Goal: Information Seeking & Learning: Find specific fact

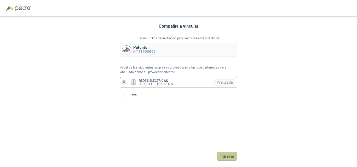
click at [228, 156] on button "Ingresar" at bounding box center [227, 156] width 21 height 9
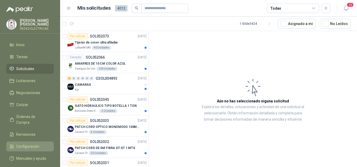
click at [26, 144] on span "Configuración" at bounding box center [27, 147] width 23 height 6
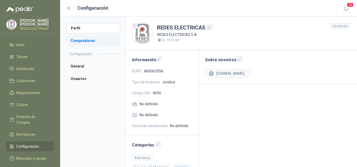
click at [96, 39] on li "Compradores" at bounding box center [93, 41] width 54 height 10
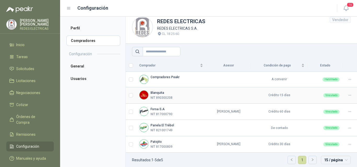
scroll to position [10, 0]
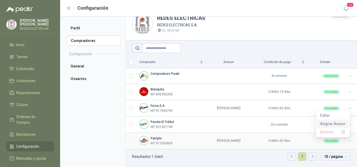
click at [336, 125] on span "Asignar Asesor" at bounding box center [332, 124] width 25 height 6
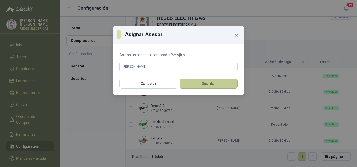
click at [195, 87] on button "Guardar" at bounding box center [208, 84] width 58 height 10
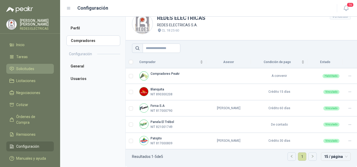
click at [27, 69] on span "Solicitudes" at bounding box center [25, 69] width 18 height 6
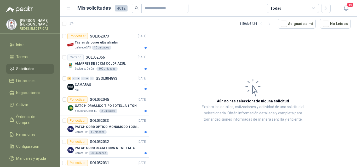
click at [37, 66] on li "Solicitudes" at bounding box center [29, 69] width 41 height 6
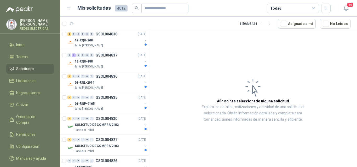
scroll to position [539, 0]
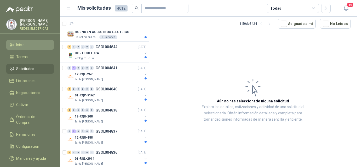
click at [23, 45] on span "Inicio" at bounding box center [20, 45] width 8 height 6
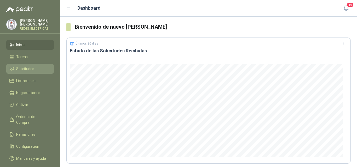
click at [26, 71] on span "Solicitudes" at bounding box center [25, 69] width 18 height 6
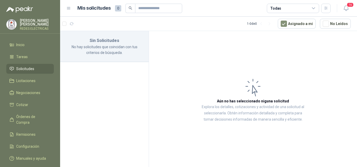
click at [33, 26] on p "[PERSON_NAME]" at bounding box center [37, 22] width 34 height 7
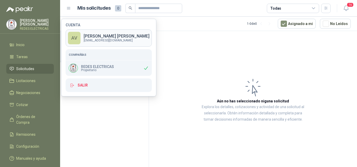
click at [109, 36] on p "[PERSON_NAME]" at bounding box center [117, 36] width 66 height 4
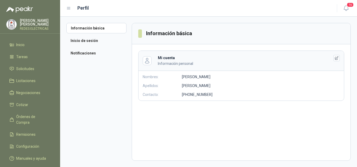
click at [40, 26] on p "[PERSON_NAME]" at bounding box center [37, 22] width 34 height 7
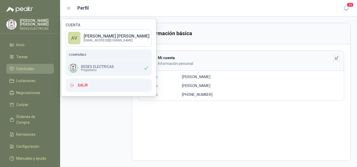
click at [32, 68] on span "Solicitudes" at bounding box center [25, 69] width 18 height 6
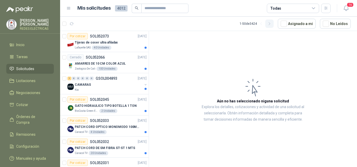
click at [271, 22] on icon "button" at bounding box center [269, 24] width 4 height 4
click at [296, 9] on div "Todas" at bounding box center [293, 8] width 52 height 9
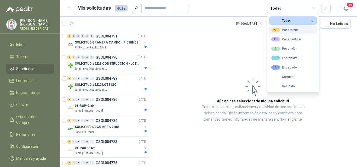
click at [294, 32] on button "99+ Por cotizar" at bounding box center [293, 30] width 48 height 8
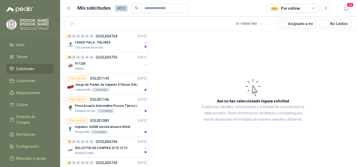
click at [177, 52] on article "Aún no has seleccionado niguna solicitud Explora los detalles, cotizaciones y a…" at bounding box center [253, 100] width 208 height 138
click at [152, 10] on input "text" at bounding box center [162, 8] width 37 height 9
click at [28, 144] on span "Configuración" at bounding box center [27, 147] width 23 height 6
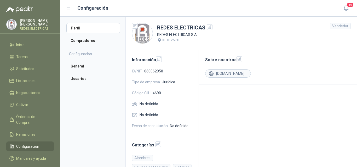
scroll to position [41, 0]
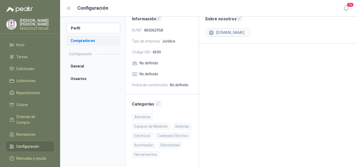
click at [80, 42] on li "Compradores" at bounding box center [93, 41] width 54 height 10
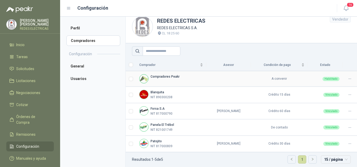
scroll to position [10, 0]
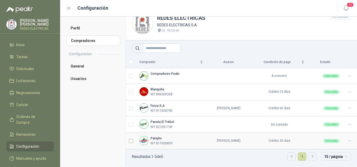
click at [132, 142] on td at bounding box center [131, 141] width 10 height 16
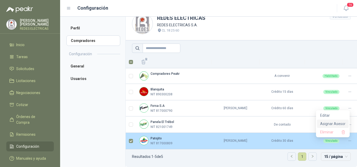
click at [334, 124] on span "Asignar Asesor" at bounding box center [332, 124] width 25 height 6
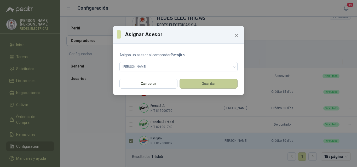
click at [208, 84] on button "Guardar" at bounding box center [208, 84] width 58 height 10
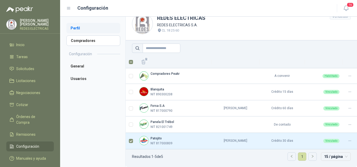
click at [76, 29] on li "Perfil" at bounding box center [93, 28] width 54 height 10
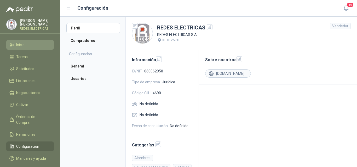
click at [27, 46] on li "Inicio" at bounding box center [29, 45] width 41 height 6
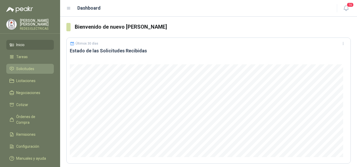
click at [28, 65] on link "Solicitudes" at bounding box center [30, 69] width 48 height 10
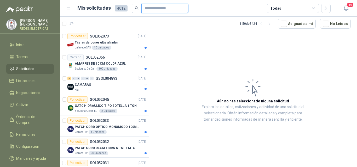
click at [148, 12] on input "text" at bounding box center [162, 8] width 37 height 9
type input "********"
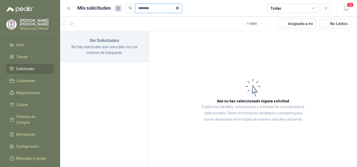
click at [179, 8] on icon "close-circle" at bounding box center [177, 8] width 3 height 3
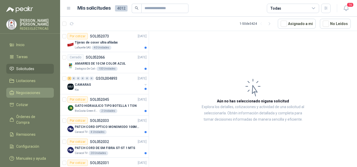
click at [28, 90] on span "Negociaciones" at bounding box center [28, 93] width 24 height 6
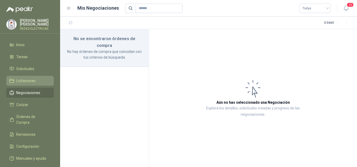
click at [29, 84] on link "Licitaciones" at bounding box center [30, 81] width 48 height 10
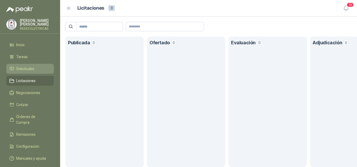
click at [24, 67] on span "Solicitudes" at bounding box center [25, 69] width 18 height 6
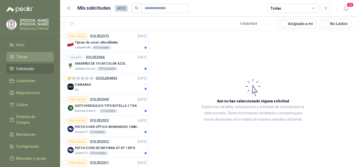
click at [23, 57] on span "Tareas" at bounding box center [21, 57] width 11 height 6
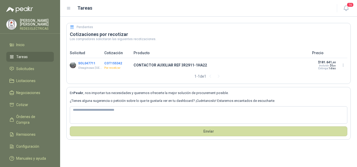
click at [87, 63] on button "SOL047711" at bounding box center [86, 64] width 17 height 4
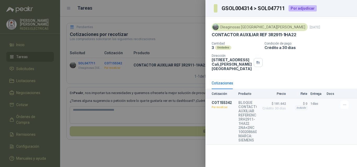
click at [142, 84] on div at bounding box center [178, 83] width 357 height 167
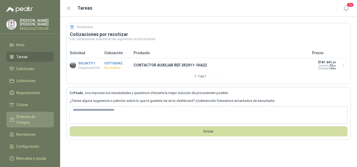
click at [31, 117] on span "Órdenes de Compra" at bounding box center [32, 119] width 33 height 11
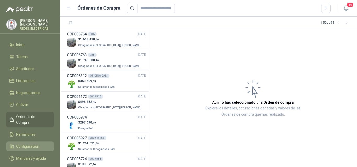
click at [26, 144] on span "Configuración" at bounding box center [27, 147] width 23 height 6
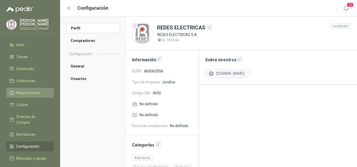
click at [28, 92] on span "Negociaciones" at bounding box center [28, 93] width 24 height 6
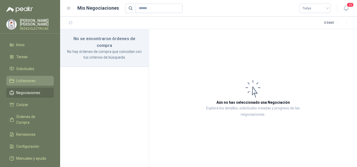
click at [23, 81] on span "Licitaciones" at bounding box center [25, 81] width 19 height 6
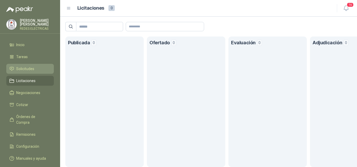
click at [23, 69] on span "Solicitudes" at bounding box center [25, 69] width 18 height 6
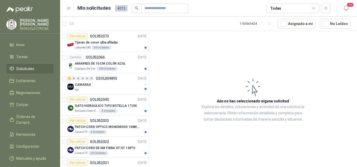
click at [118, 9] on span "4012" at bounding box center [121, 8] width 13 height 6
click at [272, 23] on icon "button" at bounding box center [269, 24] width 4 height 4
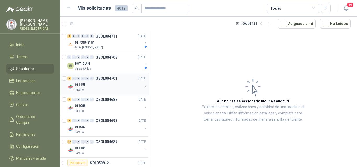
scroll to position [879, 0]
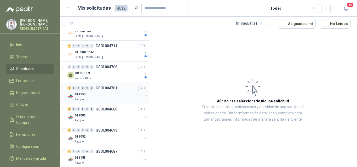
click at [96, 94] on div "011153" at bounding box center [109, 94] width 68 height 6
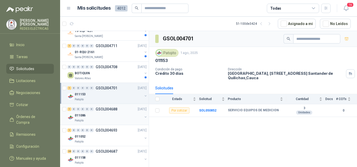
click at [104, 115] on div "011086" at bounding box center [109, 116] width 68 height 6
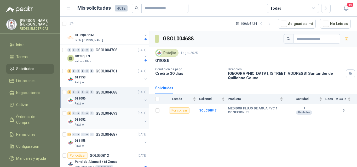
scroll to position [905, 0]
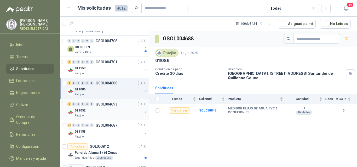
click at [107, 115] on div "Patojito" at bounding box center [109, 116] width 68 height 4
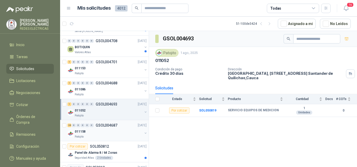
click at [104, 137] on div "Patojito" at bounding box center [109, 137] width 68 height 4
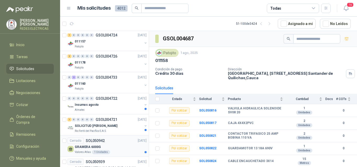
scroll to position [670, 0]
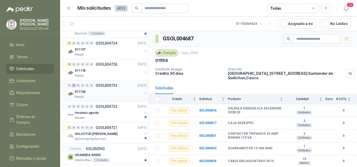
click at [112, 94] on div "011160" at bounding box center [109, 92] width 68 height 6
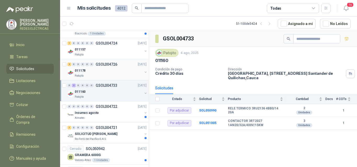
click at [101, 71] on div "011178" at bounding box center [109, 71] width 68 height 6
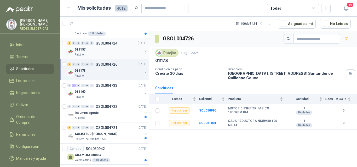
click at [86, 50] on div "011157" at bounding box center [109, 49] width 68 height 6
click at [103, 71] on div "011178" at bounding box center [109, 71] width 68 height 6
click at [97, 50] on div "011157" at bounding box center [109, 49] width 68 height 6
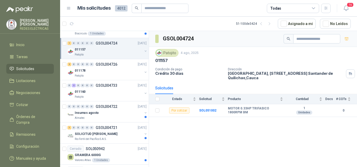
click at [233, 118] on div "GSOL004724 Patojito 4 ago, 2025 011157 Condición de pago Crédito 30 [PERSON_NAM…" at bounding box center [253, 100] width 208 height 138
drag, startPoint x: 234, startPoint y: 114, endPoint x: 227, endPoint y: 110, distance: 7.6
click at [225, 111] on tr "Por cotizar SOL051002 MOTOR 0.33HP TRIFASICO 1800RPM BM 1 Unidades 0" at bounding box center [253, 110] width 208 height 13
copy tr "MOTOR 0.33HP TRIFASICO 1800RPM BM"
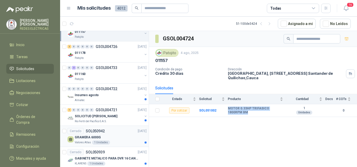
scroll to position [696, 0]
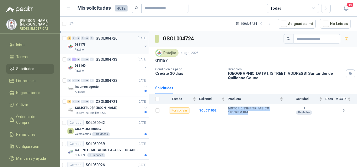
click at [89, 43] on div "011178" at bounding box center [109, 45] width 68 height 6
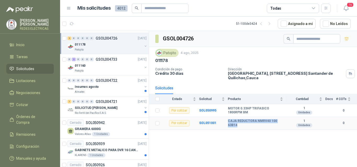
drag, startPoint x: 239, startPoint y: 125, endPoint x: 228, endPoint y: 121, distance: 11.7
click at [228, 121] on b "CAJA REDUCTORA NMRV40 100 63B14" at bounding box center [255, 123] width 55 height 8
copy b "CAJA REDUCTORA NMRV40 100 63B14"
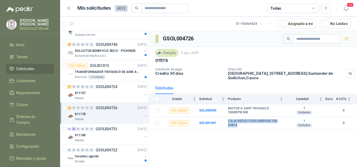
scroll to position [618, 0]
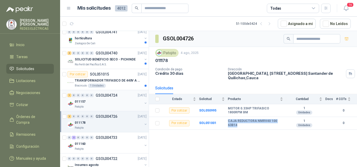
click at [90, 102] on div "011157" at bounding box center [109, 102] width 68 height 6
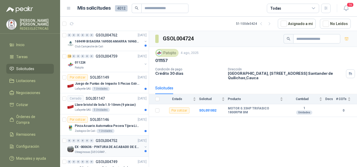
scroll to position [330, 0]
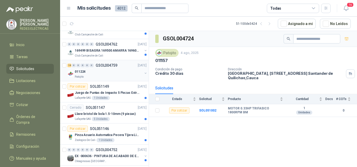
click at [89, 73] on div "011224" at bounding box center [109, 72] width 68 height 6
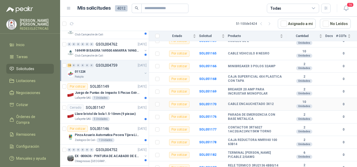
scroll to position [104, 0]
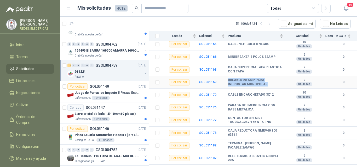
drag, startPoint x: 264, startPoint y: 84, endPoint x: 229, endPoint y: 78, distance: 36.1
click at [228, 78] on tr "Por cotizar SOL051169 BREAKER 20 AMP PARA INCRUSTAR MONOPOLAR 2 Unidades 0" at bounding box center [253, 82] width 208 height 13
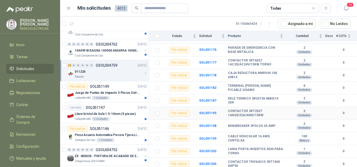
scroll to position [164, 0]
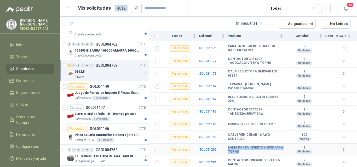
drag, startPoint x: 247, startPoint y: 151, endPoint x: 223, endPoint y: 148, distance: 23.7
click at [223, 148] on tr "Por cotizar SOL051202 LAMA PORTA INSERTOS 3030 PARA TORNO 1 Unidades 0" at bounding box center [253, 150] width 208 height 13
copy tr "LAMA PORTA INSERTOS 3030 PARA TORNO"
click at [348, 114] on td "0" at bounding box center [346, 112] width 21 height 13
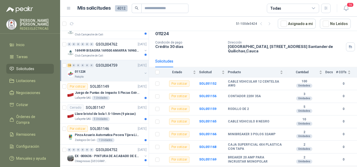
scroll to position [0, 0]
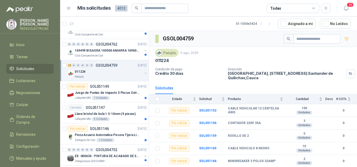
drag, startPoint x: 121, startPoint y: 67, endPoint x: 105, endPoint y: 72, distance: 16.7
click at [111, 73] on div "011224" at bounding box center [109, 72] width 68 height 6
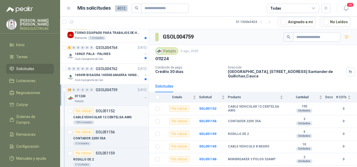
scroll to position [304, 0]
click at [143, 96] on button "button" at bounding box center [145, 98] width 4 height 4
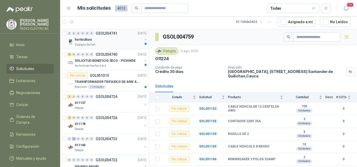
scroll to position [623, 0]
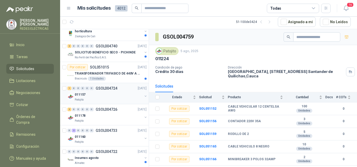
click at [84, 100] on p "Patojito" at bounding box center [79, 100] width 9 height 4
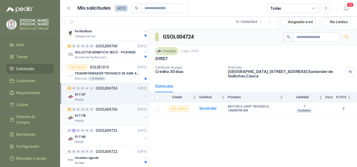
click at [85, 114] on p "011178" at bounding box center [80, 116] width 11 height 5
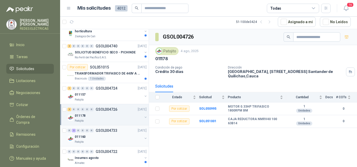
click at [96, 134] on div "0 2 0 0 0 0 GSOL004733 [DATE]" at bounding box center [107, 131] width 80 height 6
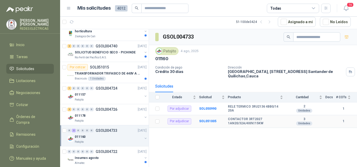
click at [253, 122] on b "CONTACTOR 3RT2027 1AN20/32A/400V/15KW" at bounding box center [255, 122] width 55 height 8
click at [208, 122] on b "SOL051005" at bounding box center [207, 122] width 17 height 4
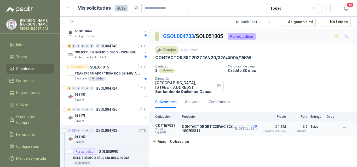
click at [250, 129] on button "Detalles" at bounding box center [244, 129] width 25 height 7
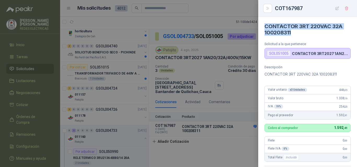
drag, startPoint x: 297, startPoint y: 35, endPoint x: 261, endPoint y: 23, distance: 38.5
click at [261, 23] on article "CONTACTOR 3RT 220VAC 32A 100208311 Solicitud a la que pertenece SOL051005 CONTA…" at bounding box center [307, 38] width 99 height 42
click at [264, 7] on button "Close" at bounding box center [267, 8] width 9 height 9
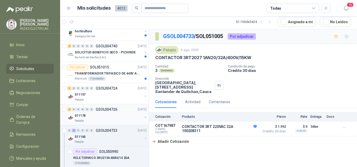
click at [97, 120] on div "Patojito" at bounding box center [109, 121] width 68 height 4
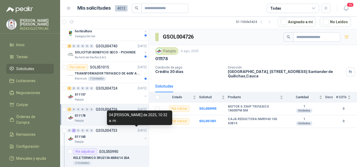
click at [107, 133] on div "0 2 0 0 0 0 GSOL004733 [DATE]" at bounding box center [107, 131] width 80 height 6
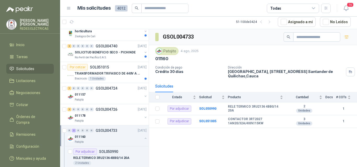
drag, startPoint x: 107, startPoint y: 133, endPoint x: 327, endPoint y: 91, distance: 223.7
click at [327, 91] on div "Solicitudes" at bounding box center [252, 86] width 195 height 12
click at [246, 108] on b "RELE TERMICO 3RU2136 4BB0/14 20A" at bounding box center [255, 109] width 55 height 8
click at [202, 109] on b "SOL050990" at bounding box center [207, 109] width 17 height 4
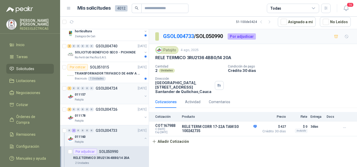
click at [108, 92] on div "011157" at bounding box center [109, 95] width 68 height 6
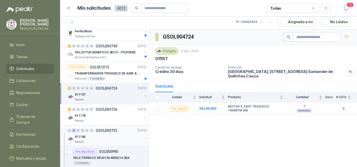
click at [100, 135] on div "011160" at bounding box center [109, 137] width 68 height 6
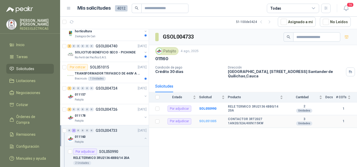
click at [207, 122] on b "SOL051005" at bounding box center [207, 122] width 17 height 4
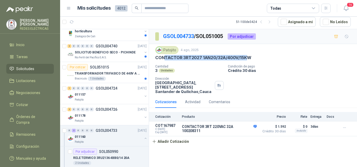
drag, startPoint x: 246, startPoint y: 56, endPoint x: 166, endPoint y: 56, distance: 80.5
click at [166, 56] on p "CONTACTOR 3RT2027 1AN20/32A/400V/15KW" at bounding box center [203, 57] width 96 height 5
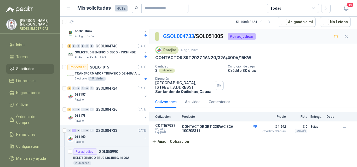
click at [246, 47] on div "Patojito 4 ago, 2025" at bounding box center [252, 50] width 195 height 8
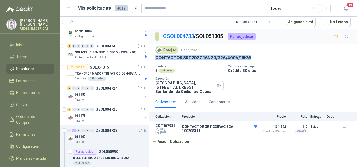
drag, startPoint x: 254, startPoint y: 57, endPoint x: 158, endPoint y: 57, distance: 95.9
click at [154, 57] on div "Patojito 4 ago, 2025 CONTACTOR 3RT2027 1AN20/32A/400V/15KW Cantidad 3 Unidades …" at bounding box center [253, 70] width 208 height 52
copy p "CONTACTOR 3RT2027 1AN20/32A/400V/15KW"
click at [245, 127] on button "Detalles" at bounding box center [244, 129] width 25 height 7
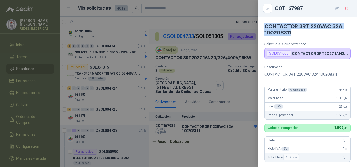
drag, startPoint x: 294, startPoint y: 33, endPoint x: 265, endPoint y: 26, distance: 30.2
click at [265, 26] on h4 "CONTACTOR 3RT 220VAC 32A 100208311" at bounding box center [307, 29] width 86 height 13
copy h4 "CONTACTOR 3RT 220VAC 32A 100208311"
click at [268, 8] on icon "Close" at bounding box center [267, 8] width 4 height 4
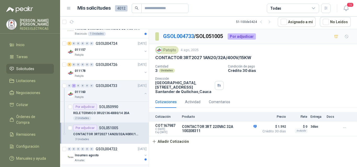
scroll to position [675, 0]
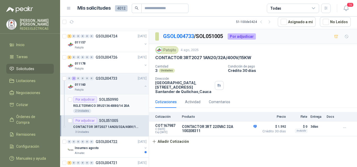
click at [108, 98] on p "SOL050990" at bounding box center [108, 100] width 19 height 4
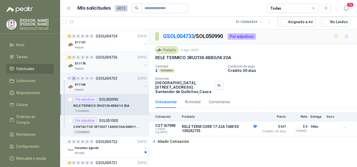
click at [103, 61] on div "011178" at bounding box center [109, 64] width 68 height 6
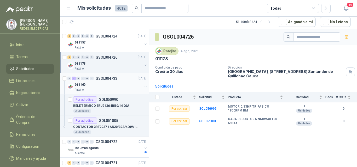
click at [143, 86] on button "button" at bounding box center [145, 86] width 4 height 4
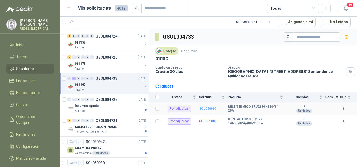
click at [206, 110] on b "SOL050990" at bounding box center [207, 109] width 17 height 4
